Goal: Communication & Community: Participate in discussion

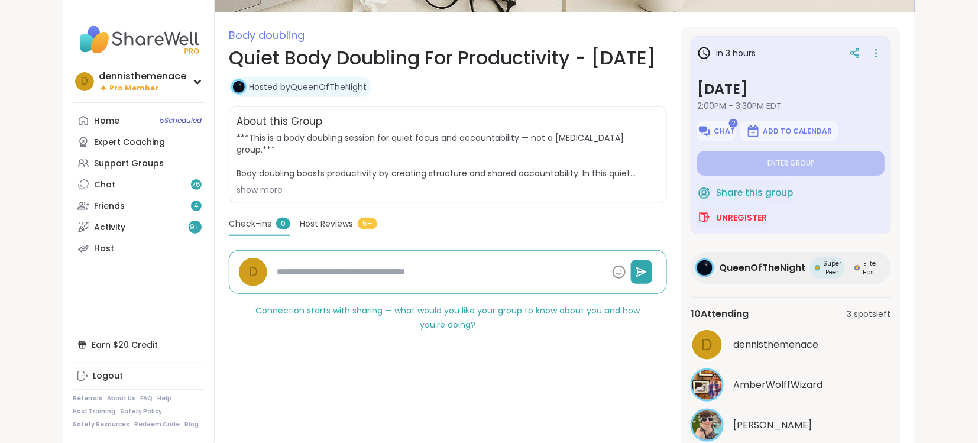
scroll to position [157, 0]
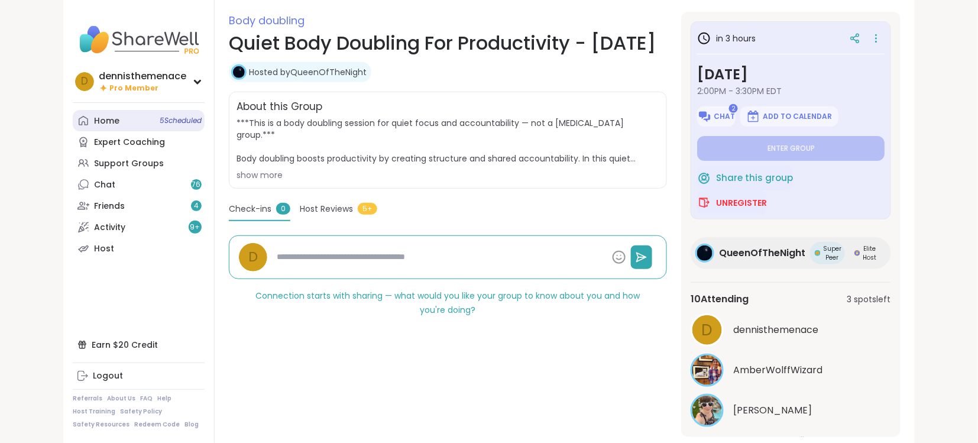
click at [106, 122] on div "Home 5 Scheduled" at bounding box center [106, 121] width 25 height 12
type textarea "*"
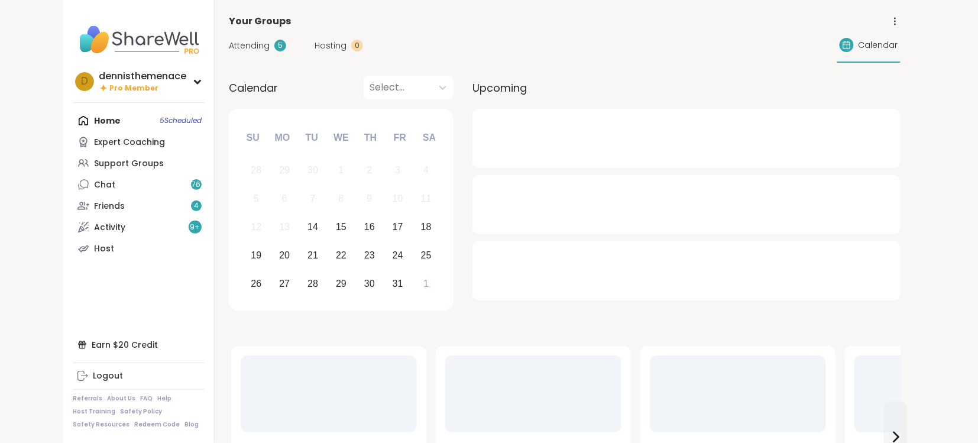
click at [106, 122] on div "Home 5 Scheduled Expert Coaching Support Groups Chat 76 Friends 4 Activity 9 + …" at bounding box center [139, 184] width 132 height 149
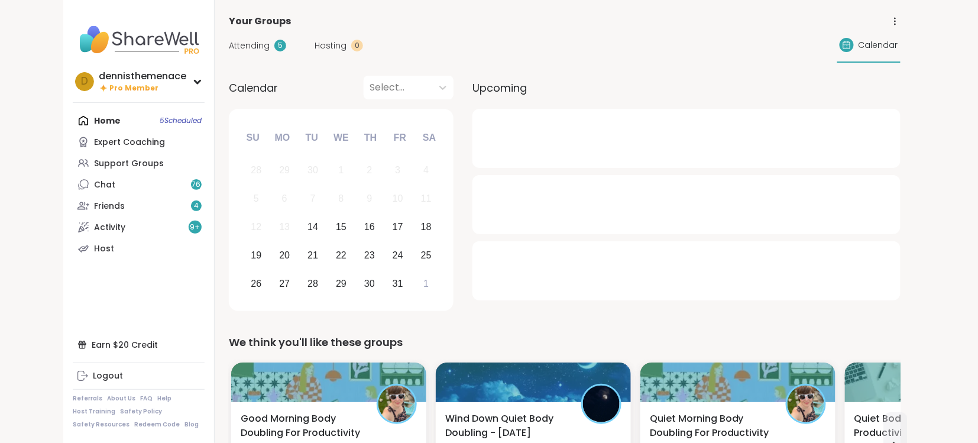
click at [106, 122] on div "Home 5 Scheduled Expert Coaching Support Groups Chat 76 Friends 4 Activity 9 + …" at bounding box center [139, 184] width 132 height 149
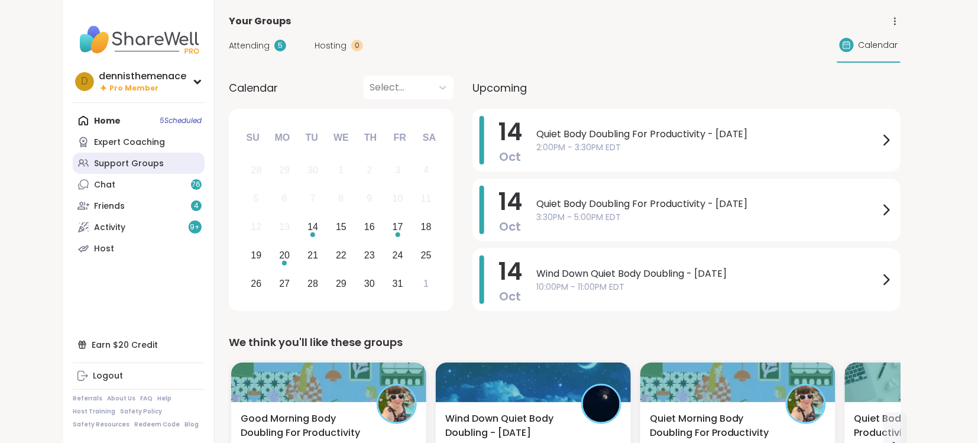
click at [137, 162] on div "Support Groups" at bounding box center [129, 164] width 70 height 12
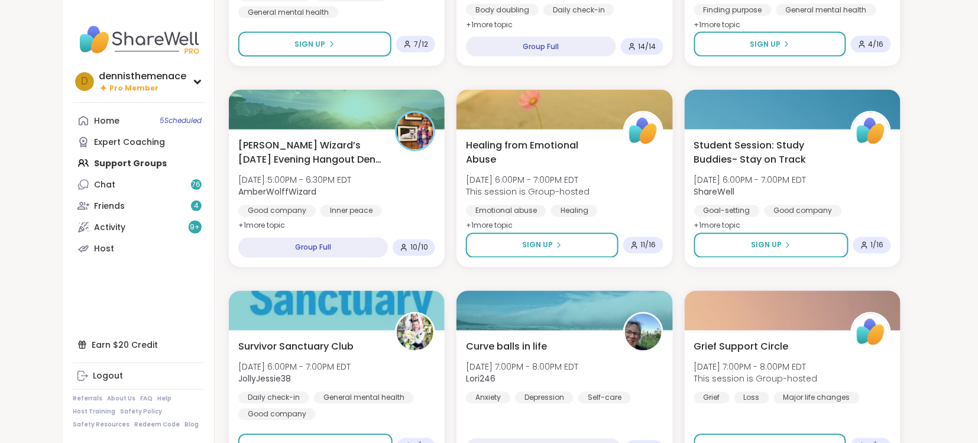
scroll to position [2080, 0]
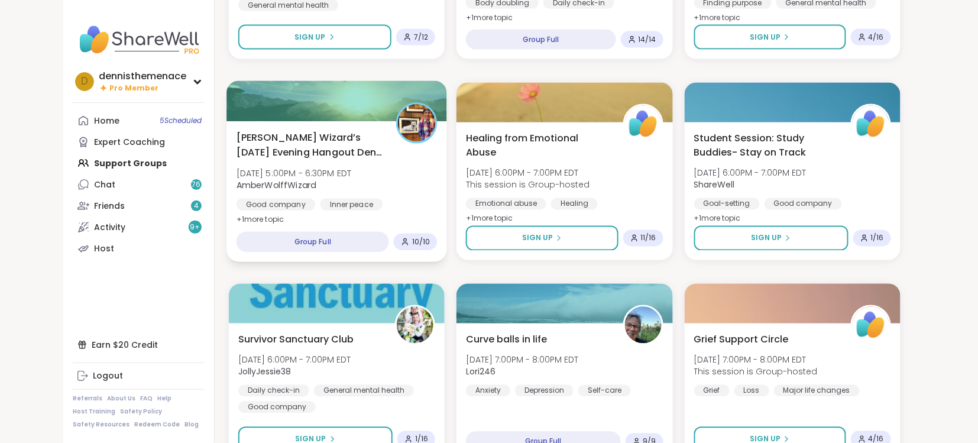
click at [373, 199] on div "Inner peace" at bounding box center [351, 205] width 63 height 12
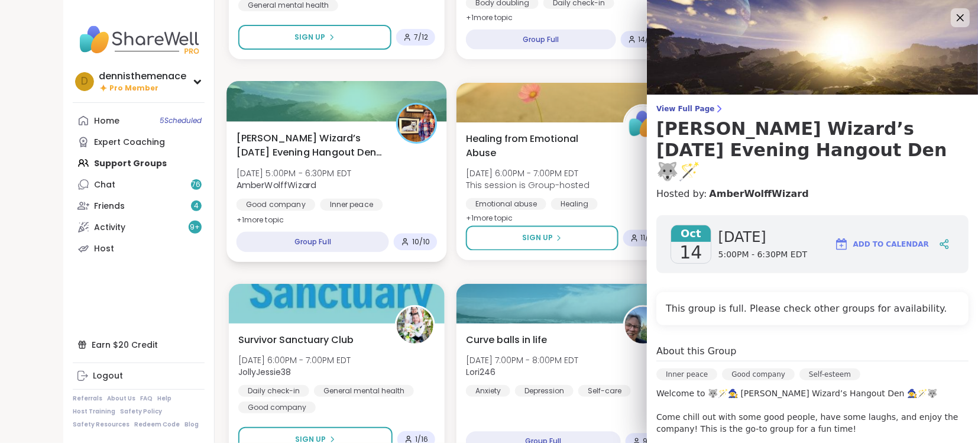
click at [373, 199] on div "Inner peace" at bounding box center [351, 205] width 63 height 12
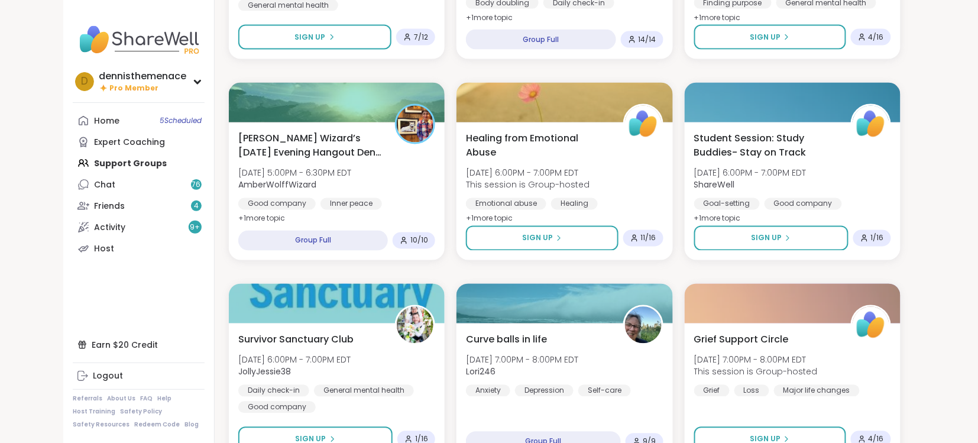
click at [208, 302] on nav "d dennisthemenace Pro Member Profile Membership Settings Help Home 5 Scheduled …" at bounding box center [138, 221] width 151 height 443
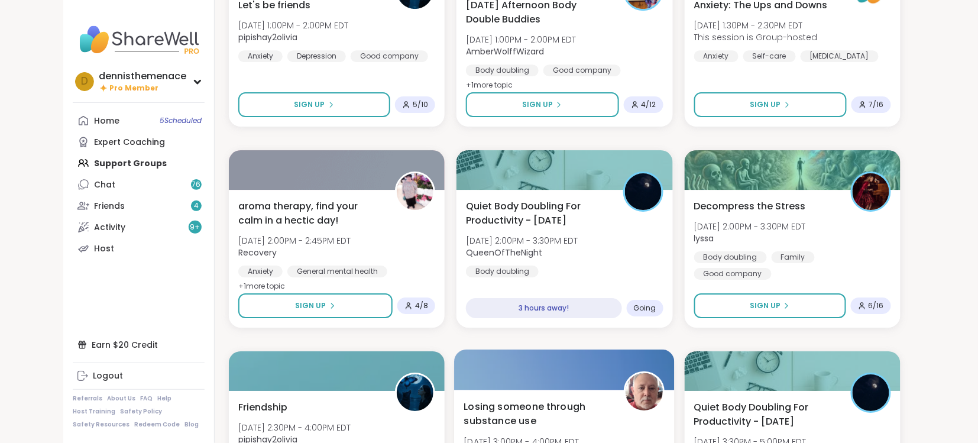
scroll to position [1166, 0]
